Goal: Communication & Community: Answer question/provide support

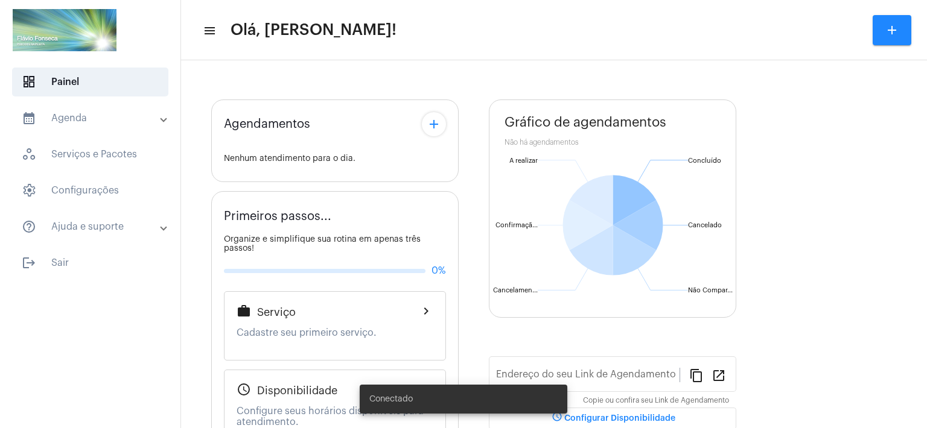
type input "[URL][DOMAIN_NAME]"
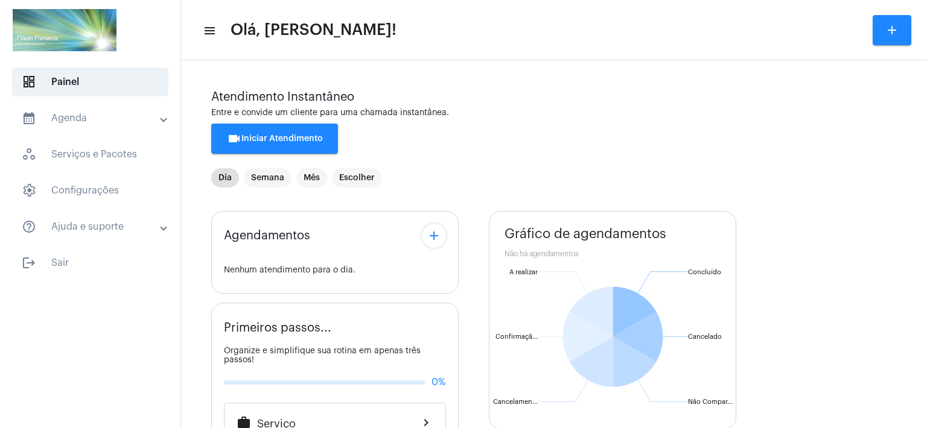
click at [472, 327] on div "Agendamentos add Nenhum atendimento para o dia. Primeiros passos... Organize e …" at bounding box center [553, 436] width 685 height 468
click at [255, 133] on button "videocam Iniciar Atendimento" at bounding box center [274, 139] width 127 height 30
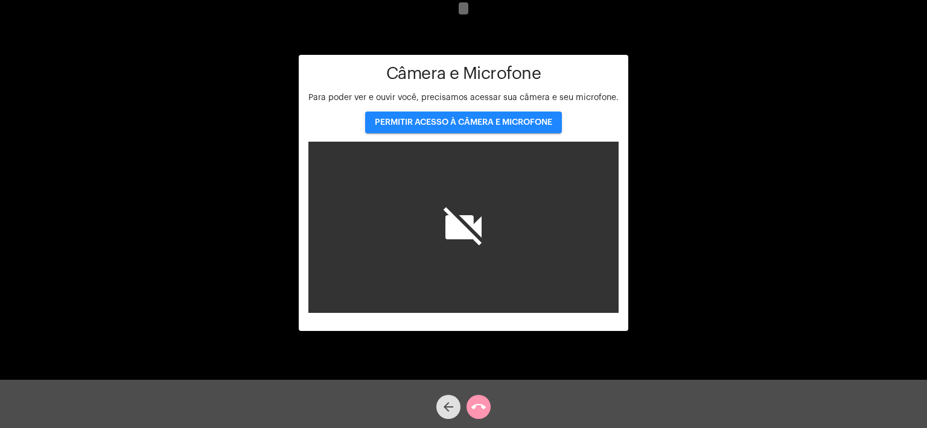
click at [461, 121] on span "PERMITIR ACESSO À CÂMERA E MICROFONE" at bounding box center [463, 122] width 177 height 8
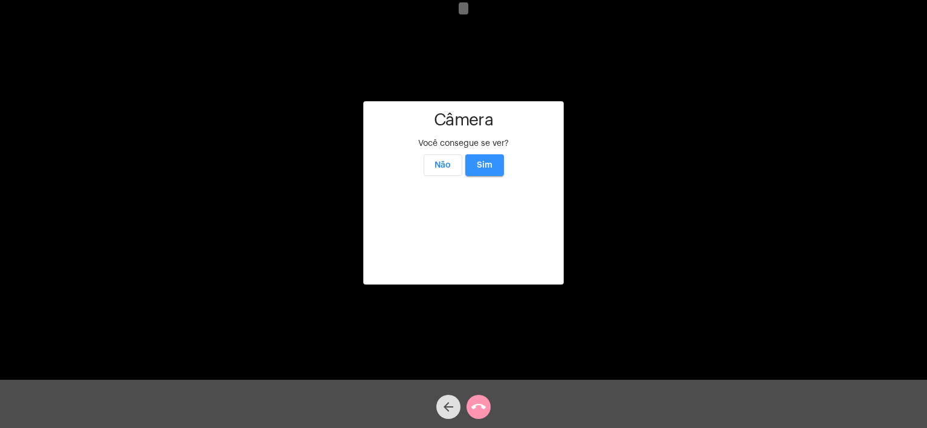
click at [482, 161] on span "Sim" at bounding box center [485, 165] width 16 height 8
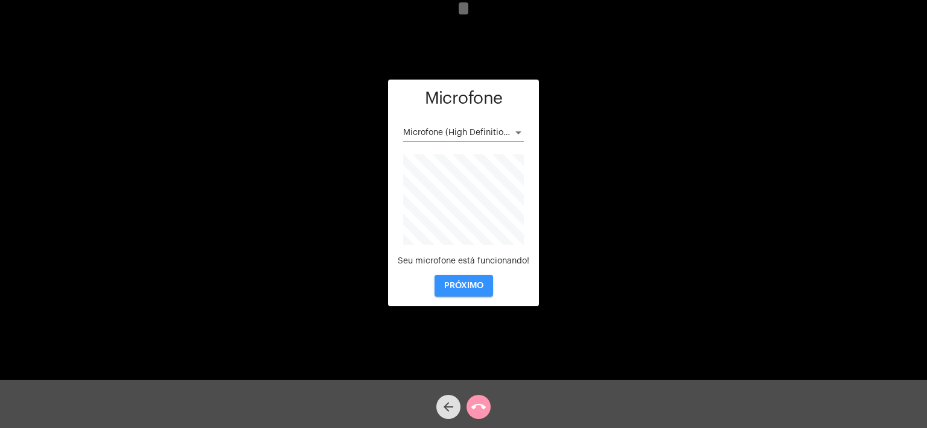
click at [463, 287] on span "PRÓXIMO" at bounding box center [463, 286] width 39 height 8
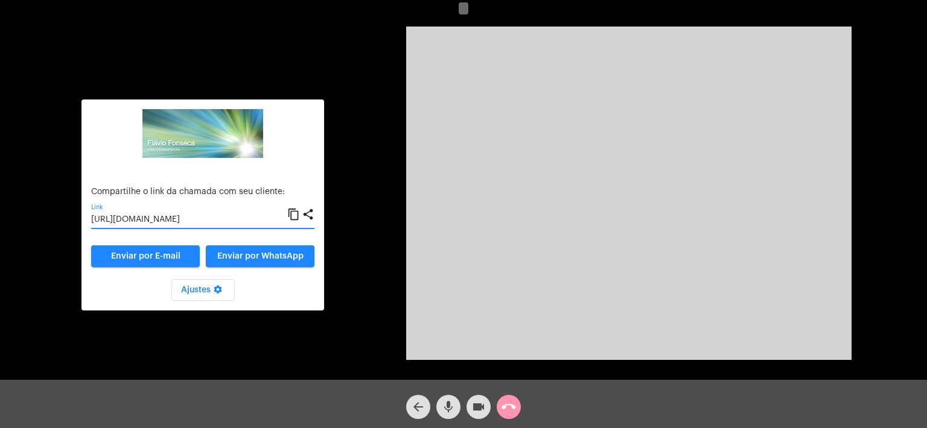
click at [183, 218] on input "[URL][DOMAIN_NAME]" at bounding box center [189, 220] width 196 height 10
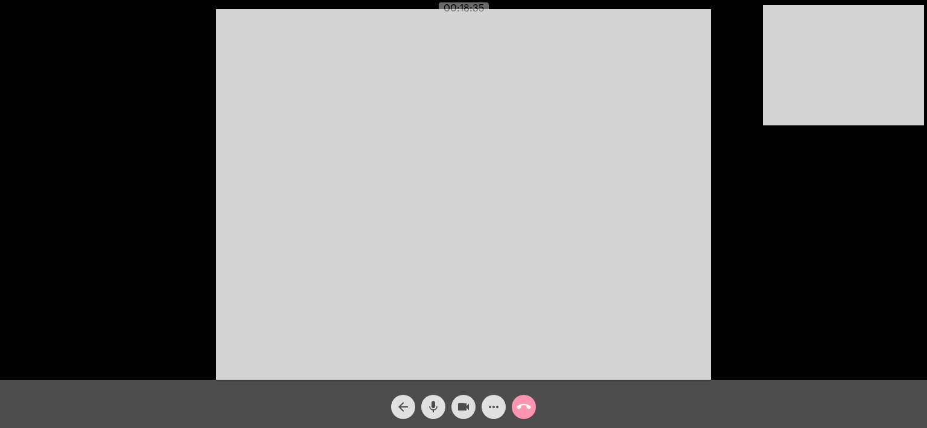
click at [731, 31] on div "Acessando Câmera e Microfone..." at bounding box center [463, 193] width 924 height 380
click at [522, 405] on mat-icon "call_end" at bounding box center [523, 407] width 14 height 14
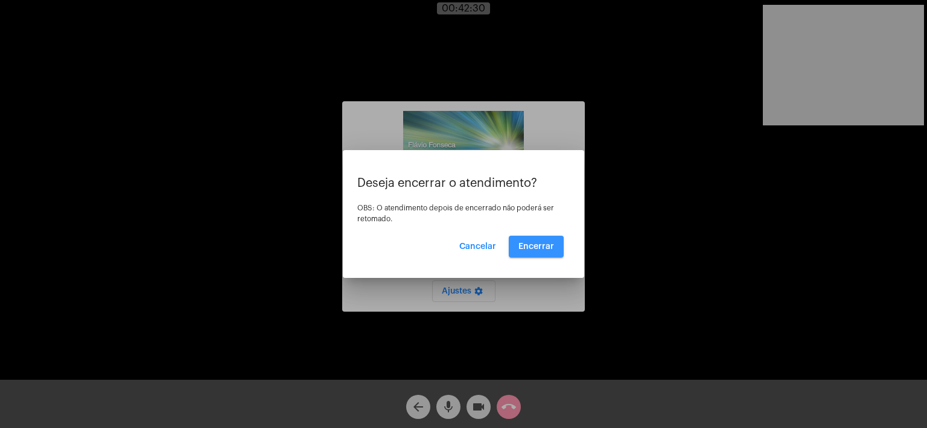
click at [535, 249] on span "Encerrar" at bounding box center [536, 247] width 36 height 8
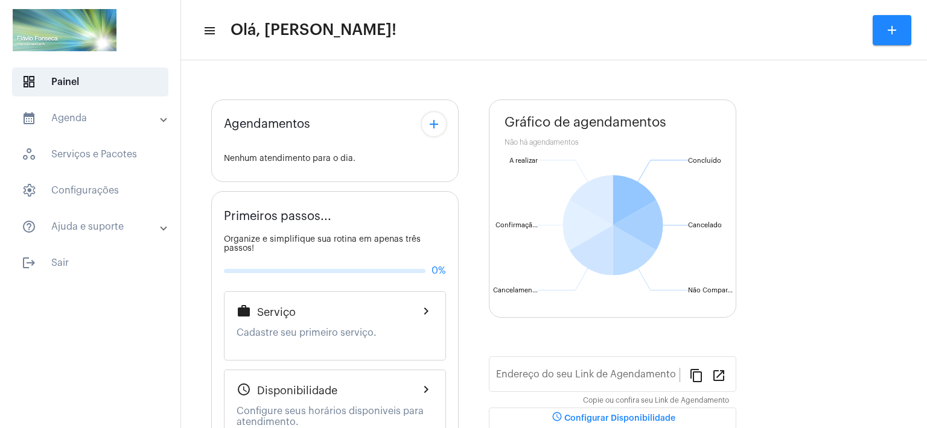
type input "[URL][DOMAIN_NAME]"
